Goal: Task Accomplishment & Management: Manage account settings

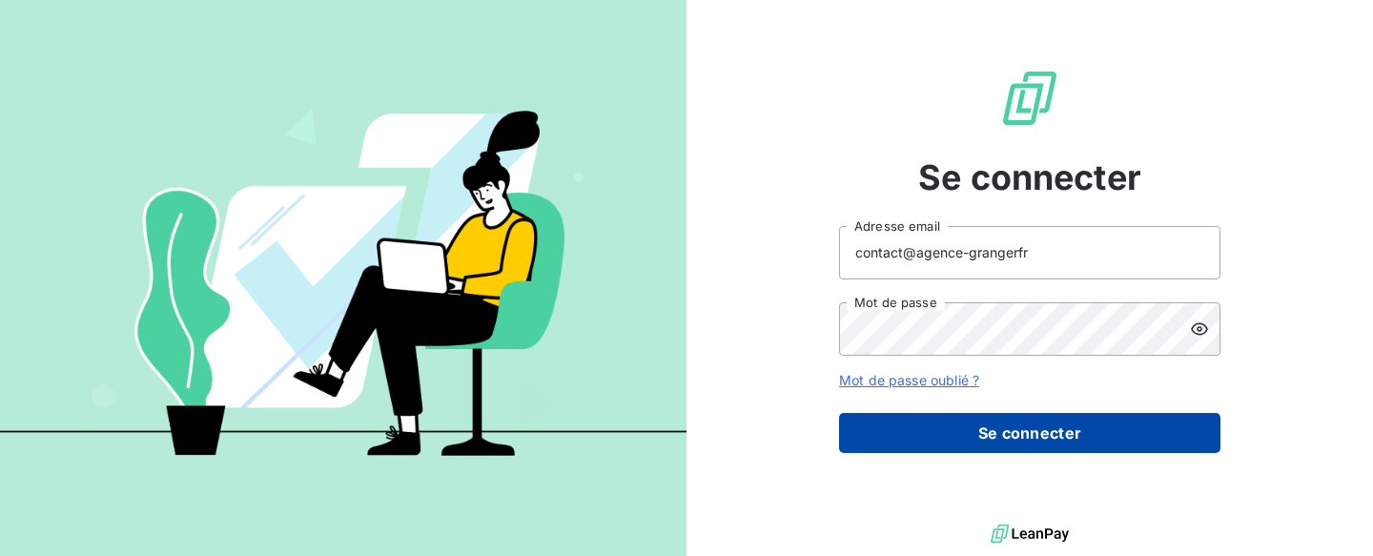
click at [940, 428] on button "Se connecter" at bounding box center [1029, 433] width 381 height 40
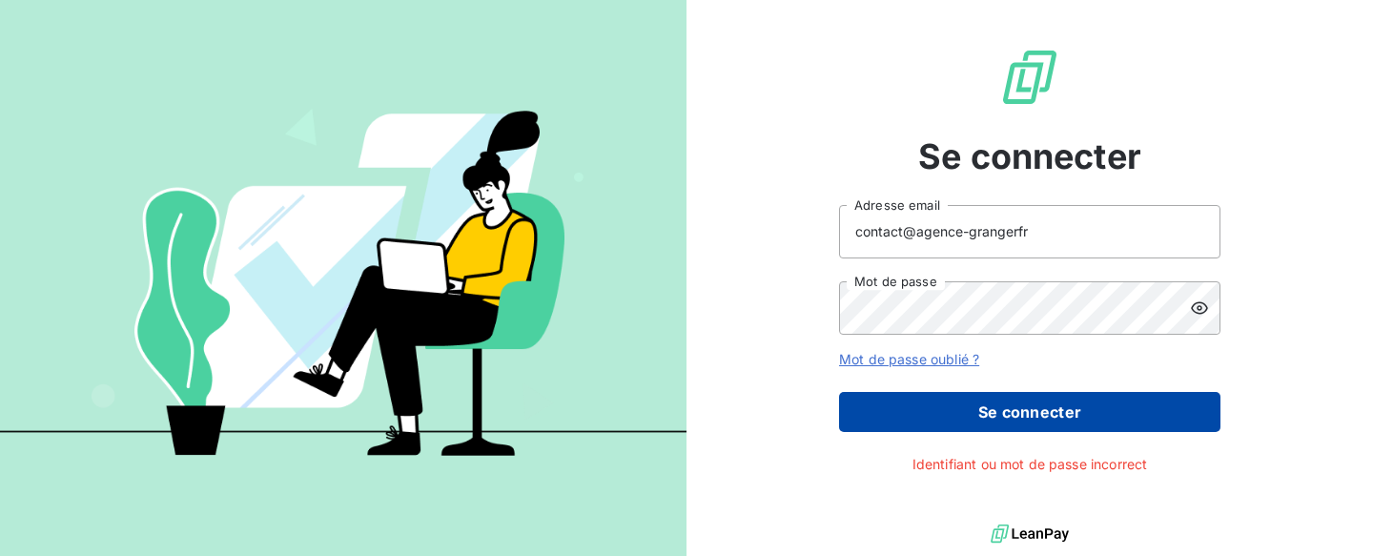
click at [997, 413] on button "Se connecter" at bounding box center [1029, 412] width 381 height 40
click at [1000, 417] on button "Se connecter" at bounding box center [1029, 412] width 381 height 40
click at [1030, 408] on button "Se connecter" at bounding box center [1029, 412] width 381 height 40
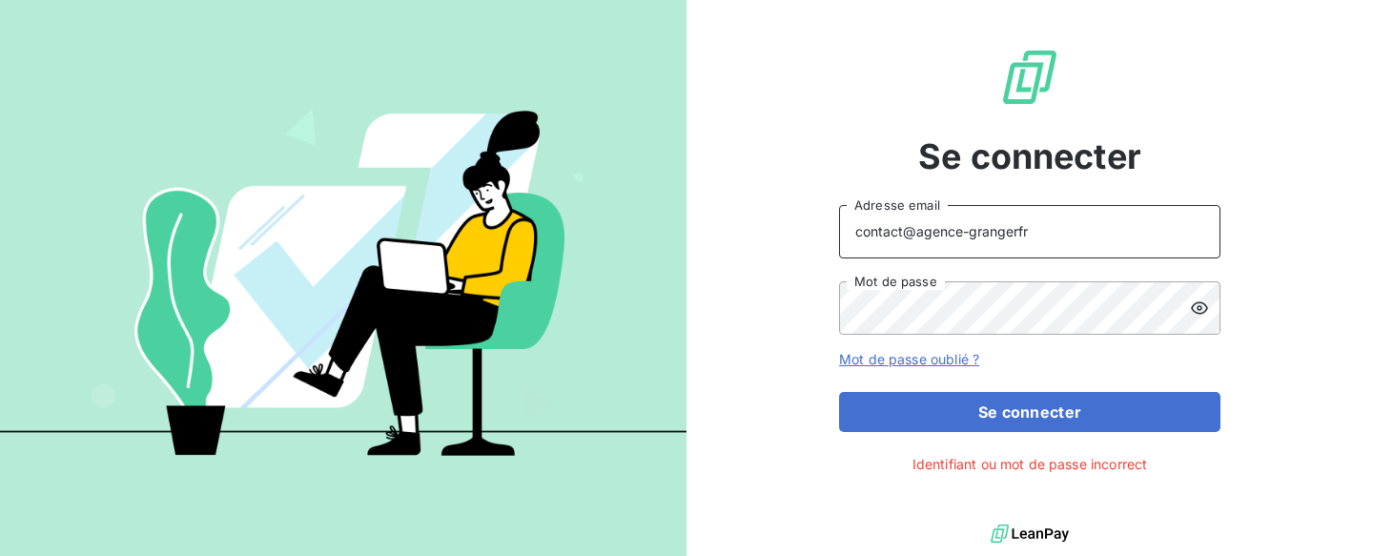
drag, startPoint x: 1063, startPoint y: 234, endPoint x: 820, endPoint y: 256, distance: 244.2
click at [839, 256] on input "contact@agence-grangerfr" at bounding box center [1029, 231] width 381 height 53
type input "[PERSON_NAME]@"
drag, startPoint x: 930, startPoint y: 237, endPoint x: 843, endPoint y: 248, distance: 87.4
click at [843, 248] on input "[PERSON_NAME]@" at bounding box center [1029, 231] width 381 height 53
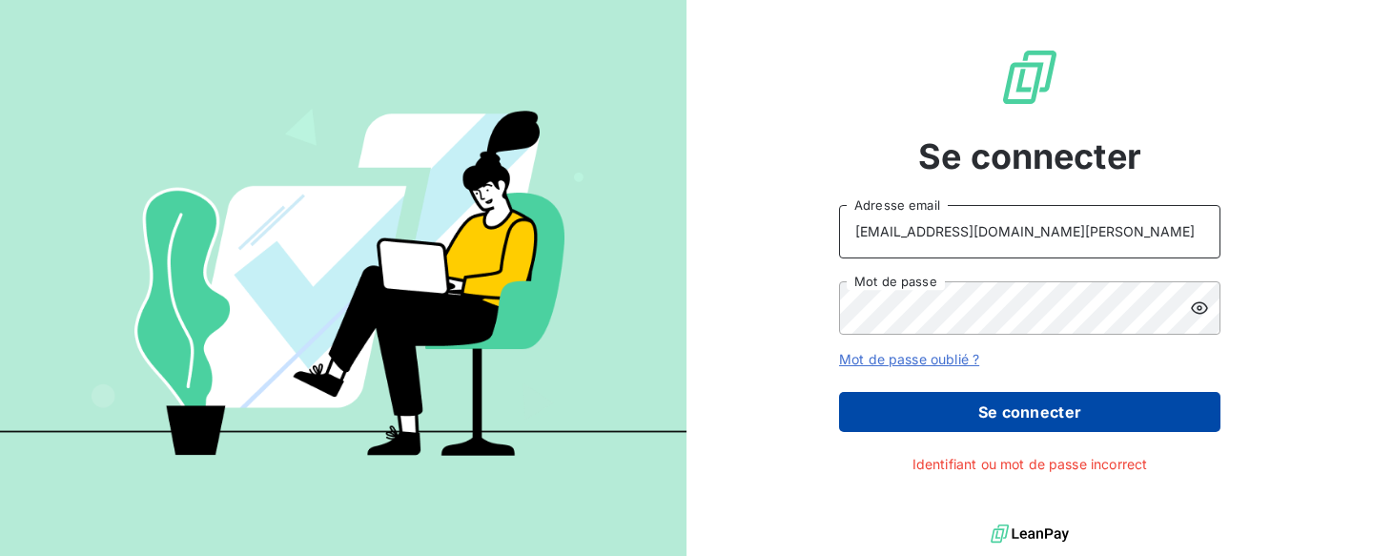
type input "[EMAIL_ADDRESS][DOMAIN_NAME][PERSON_NAME]"
click at [972, 416] on button "Se connecter" at bounding box center [1029, 412] width 381 height 40
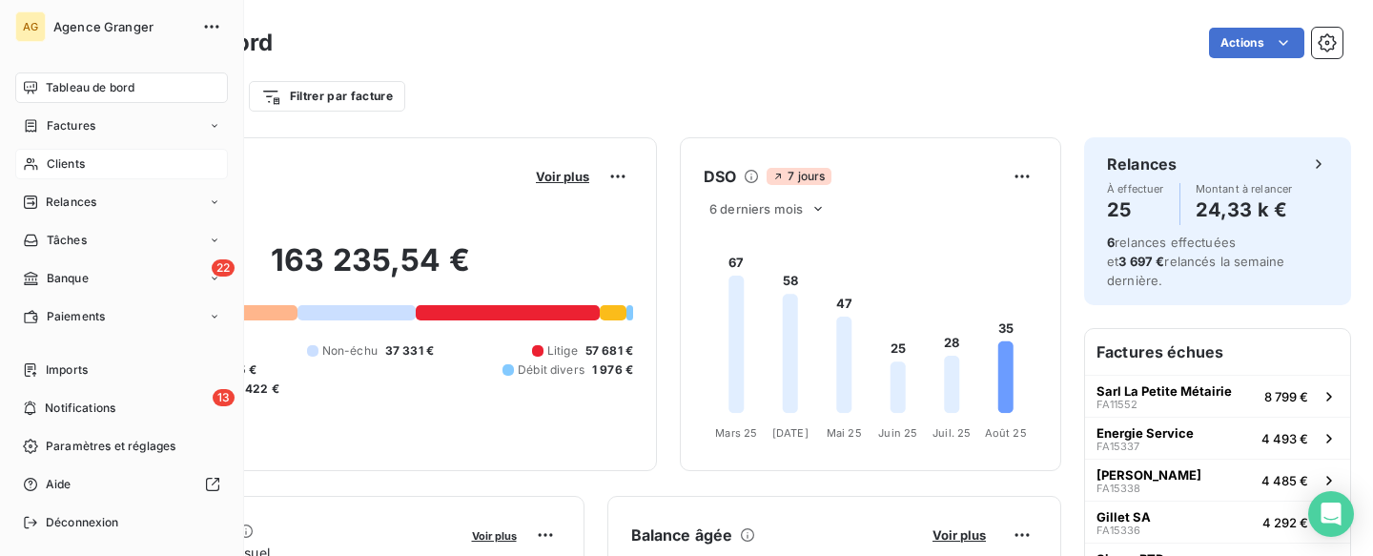
click at [49, 164] on span "Clients" at bounding box center [66, 163] width 38 height 17
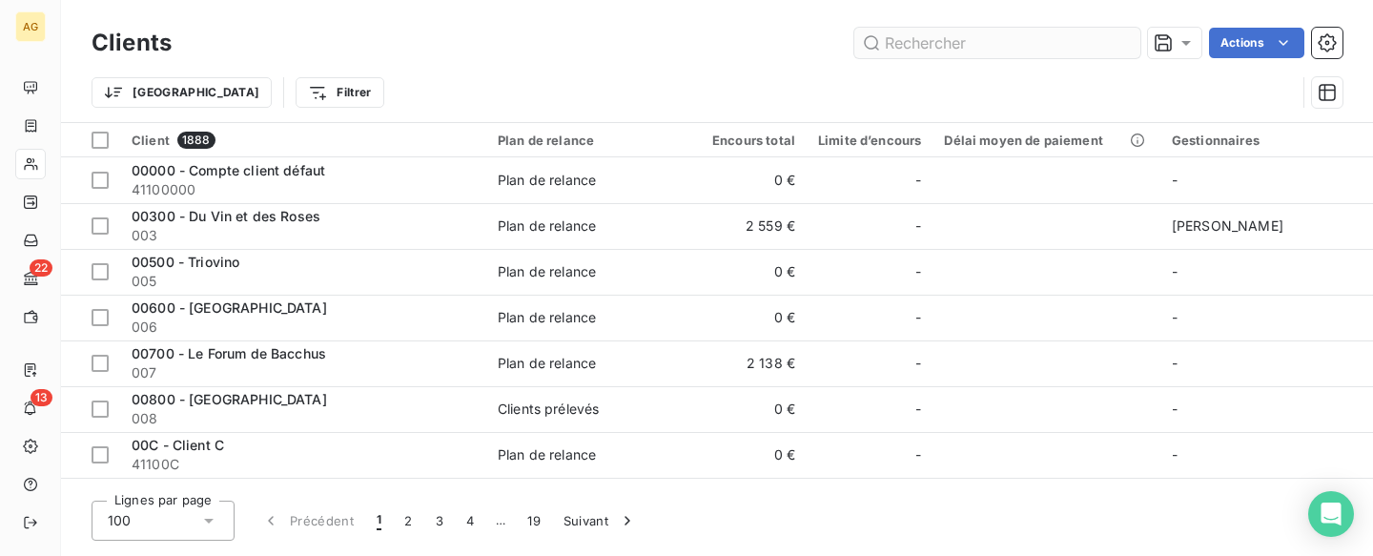
click at [932, 48] on input "text" at bounding box center [997, 43] width 286 height 31
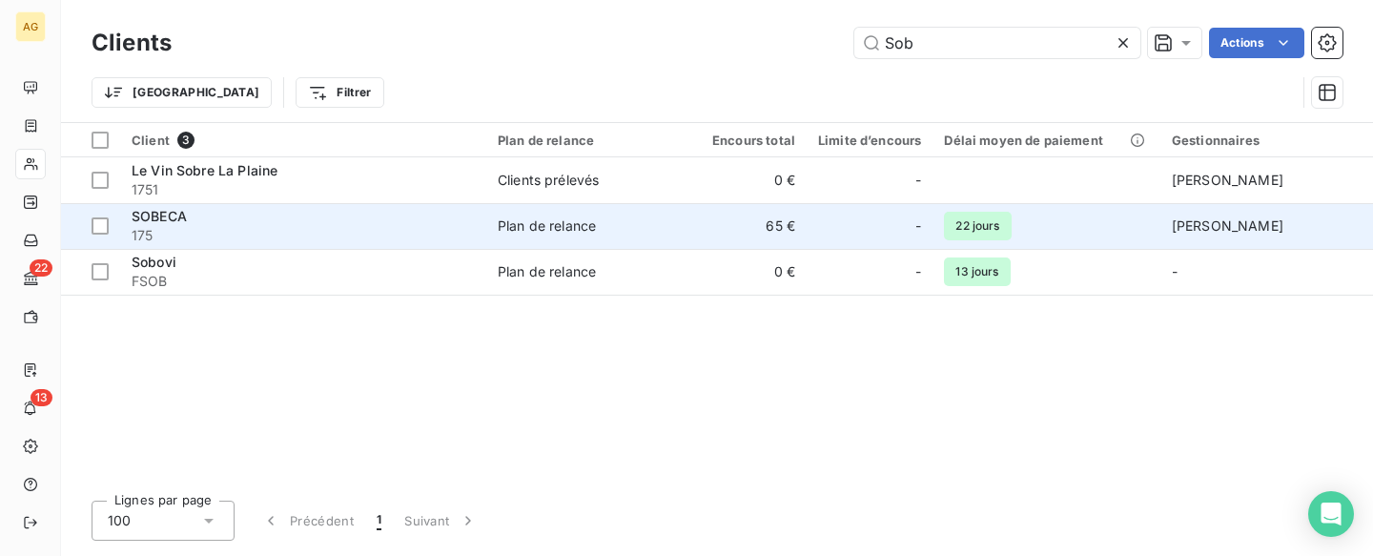
type input "Sob"
click at [994, 230] on span "22 jours" at bounding box center [977, 226] width 67 height 29
click at [733, 235] on td "65 €" at bounding box center [746, 226] width 122 height 46
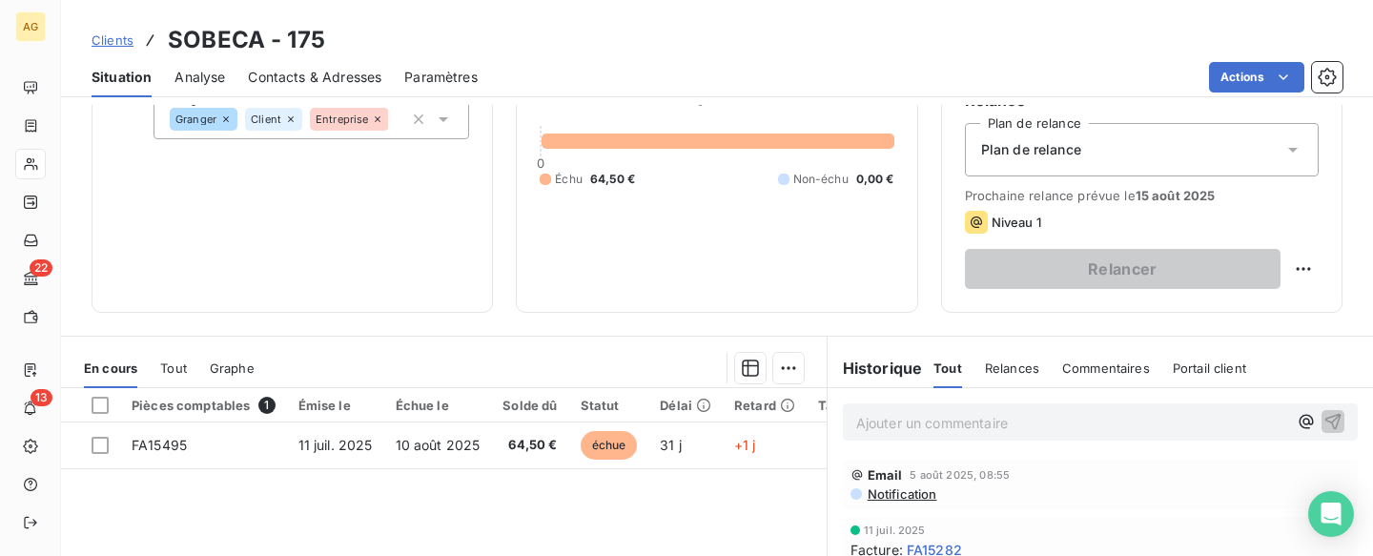
scroll to position [197, 0]
